Goal: Task Accomplishment & Management: Use online tool/utility

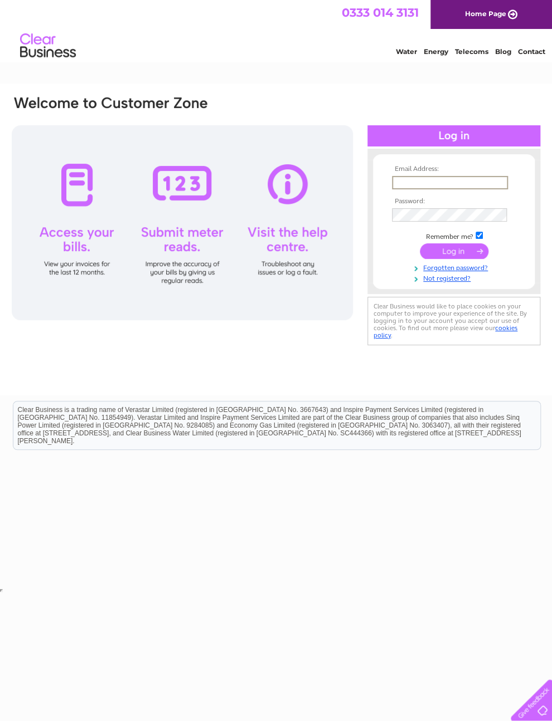
type input "[EMAIL_ADDRESS][DOMAIN_NAME]"
click at [453, 255] on input "submit" at bounding box center [453, 251] width 69 height 16
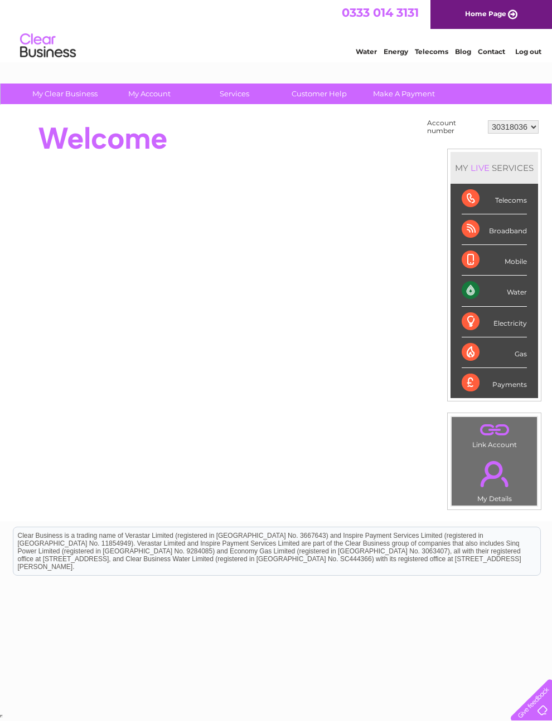
click at [485, 297] on div "Water" at bounding box center [493, 291] width 65 height 31
click at [516, 301] on div "Water" at bounding box center [493, 291] width 65 height 31
click at [520, 299] on div "Water" at bounding box center [493, 291] width 65 height 31
click at [489, 45] on li "Contact" at bounding box center [490, 50] width 27 height 11
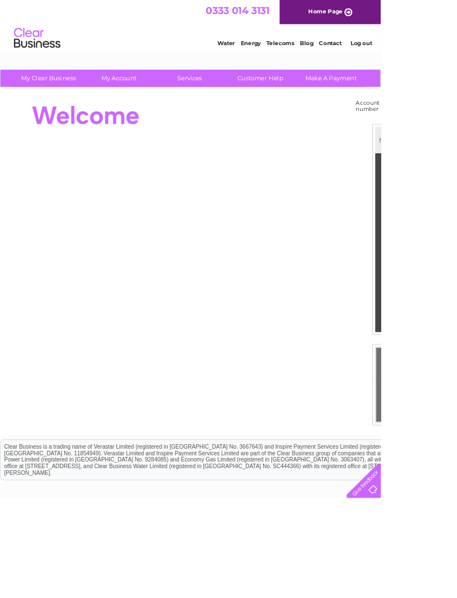
click at [319, 92] on link "Customer Help" at bounding box center [312, 94] width 92 height 21
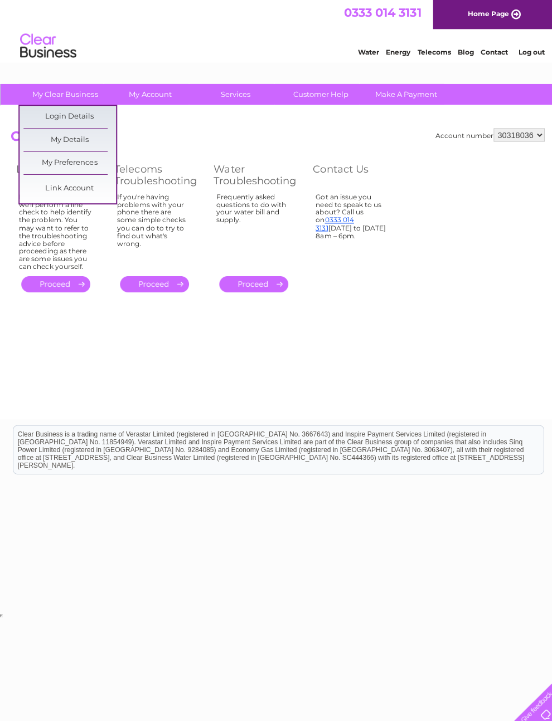
click at [55, 137] on link "My Details" at bounding box center [69, 139] width 92 height 22
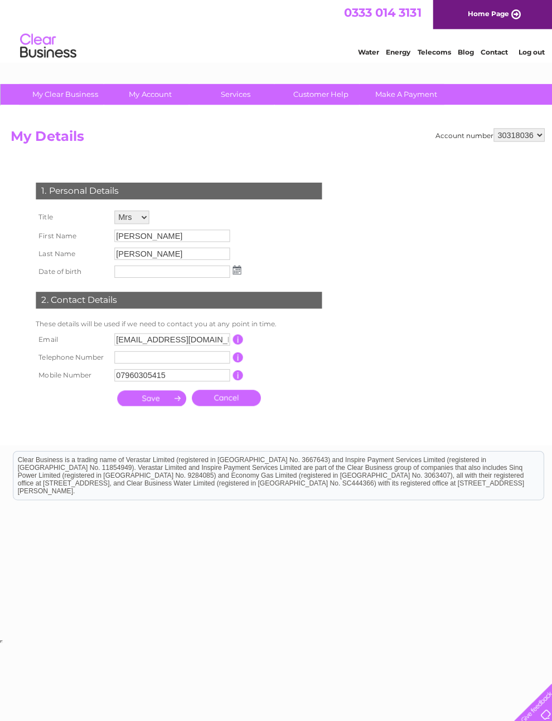
click at [355, 53] on link "Water" at bounding box center [365, 51] width 21 height 8
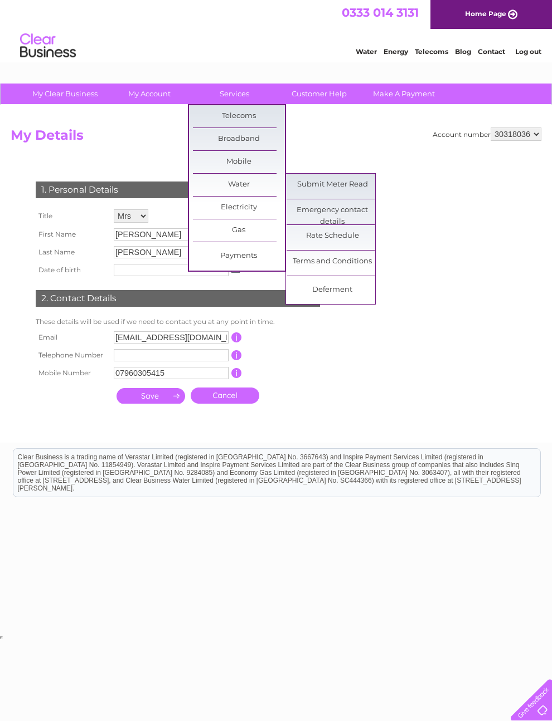
click at [346, 237] on link "Rate Schedule" at bounding box center [332, 236] width 92 height 22
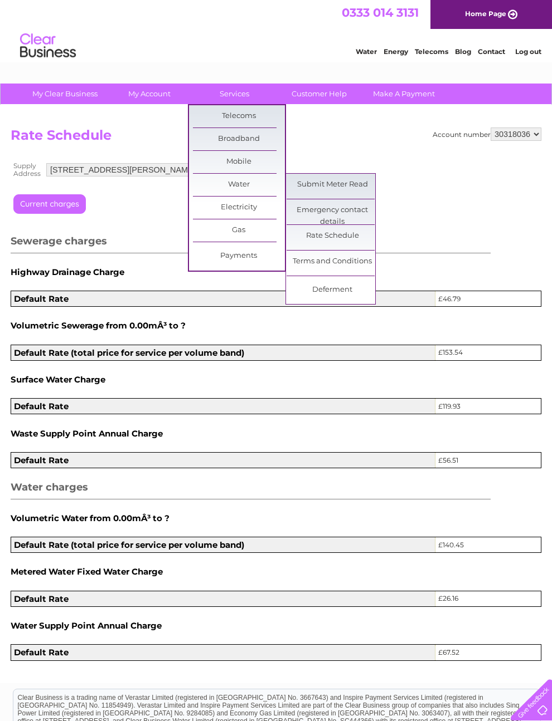
click at [357, 186] on link "Submit Meter Read" at bounding box center [332, 185] width 92 height 22
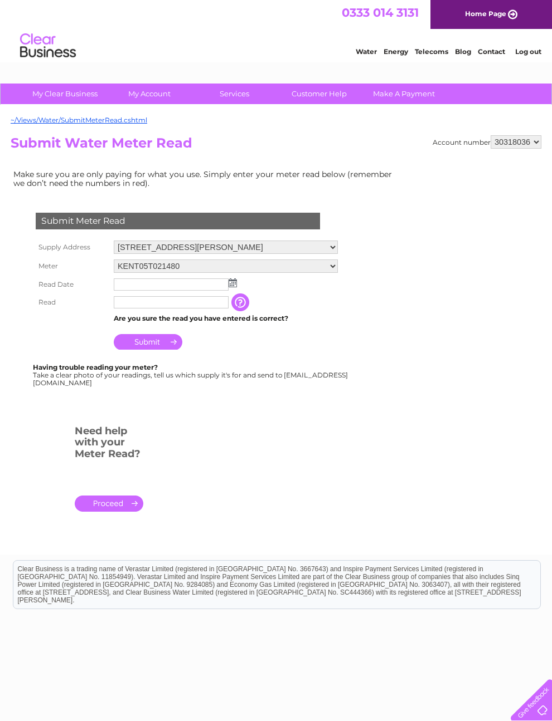
click at [236, 287] on img at bounding box center [232, 283] width 8 height 9
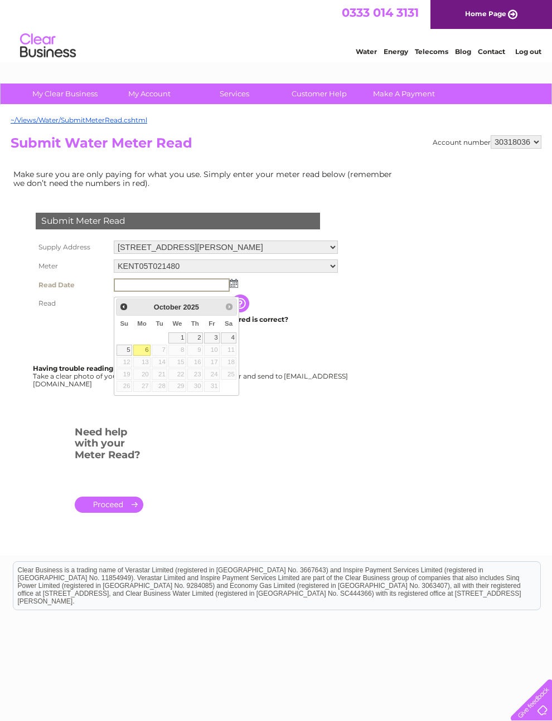
click at [150, 353] on link "6" at bounding box center [141, 350] width 17 height 11
type input "[DATE]"
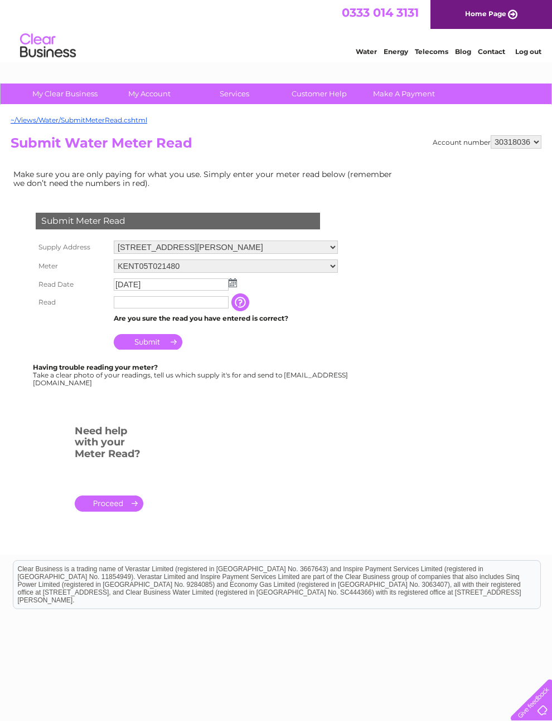
click at [189, 306] on input "text" at bounding box center [171, 302] width 115 height 12
type input "01289"
click at [166, 343] on input "Submit" at bounding box center [148, 343] width 69 height 16
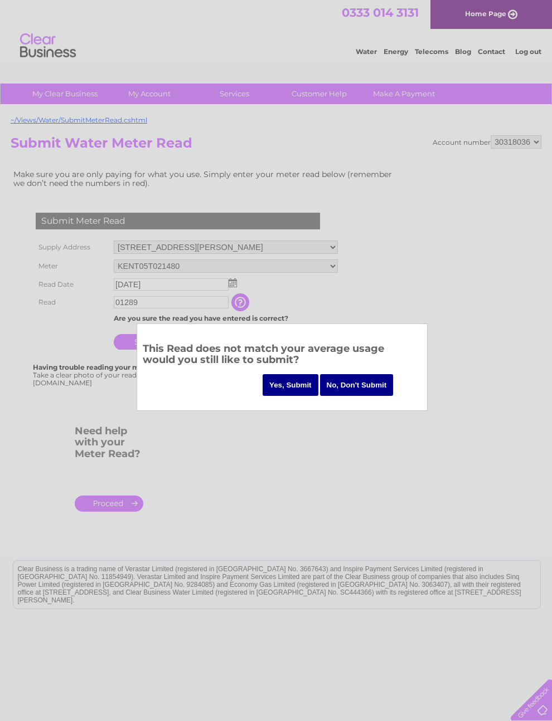
click at [284, 391] on input "Yes, Submit" at bounding box center [290, 385] width 56 height 22
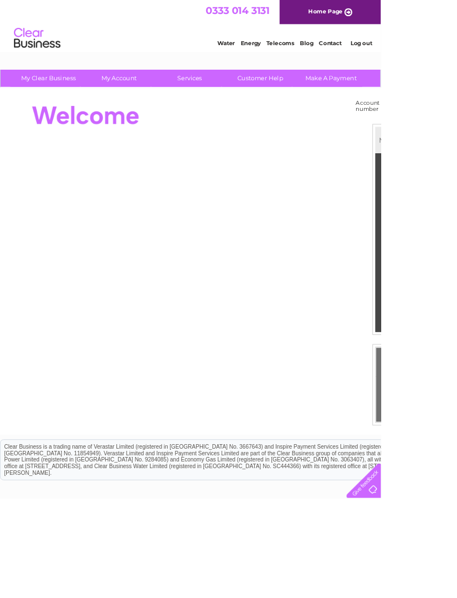
click at [322, 95] on link "Customer Help" at bounding box center [312, 94] width 92 height 21
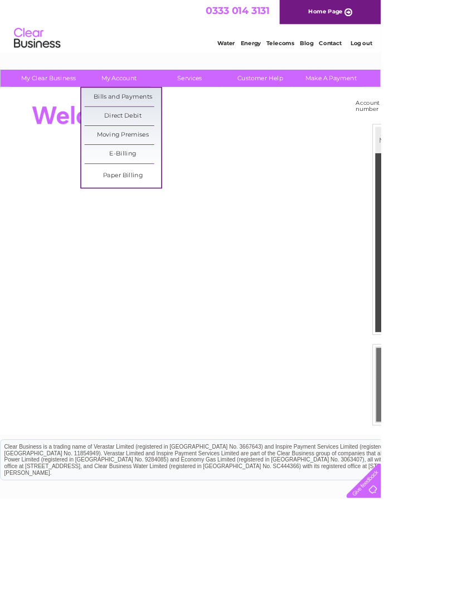
click at [177, 114] on link "Bills and Payments" at bounding box center [147, 116] width 92 height 22
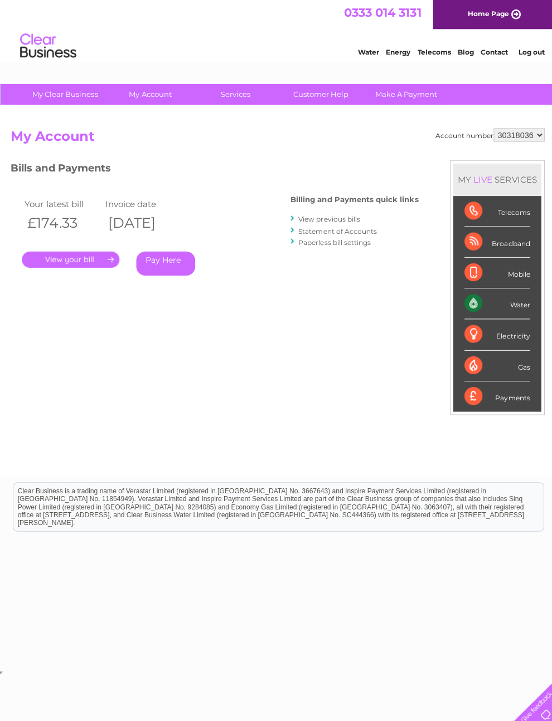
click at [92, 250] on link "." at bounding box center [70, 258] width 97 height 16
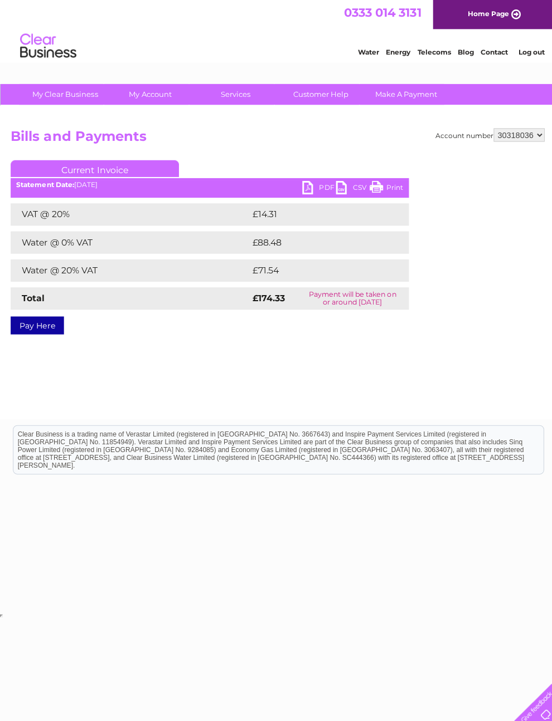
click at [306, 182] on link "PDF" at bounding box center [316, 188] width 33 height 16
